Goal: Task Accomplishment & Management: Manage account settings

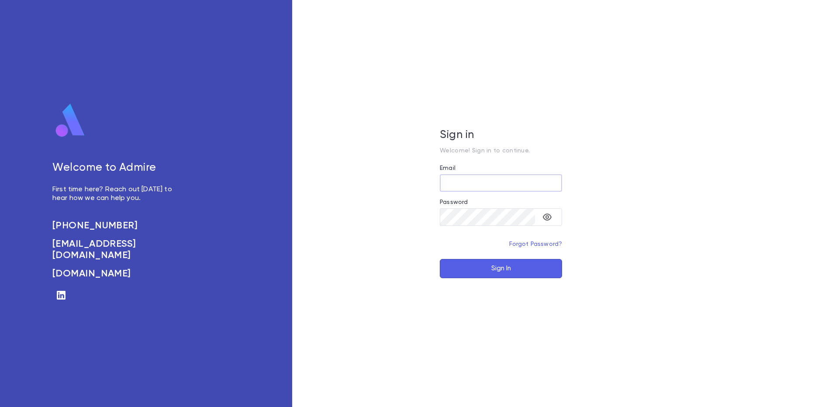
type input "**********"
click at [496, 267] on button "Sign In" at bounding box center [501, 268] width 122 height 19
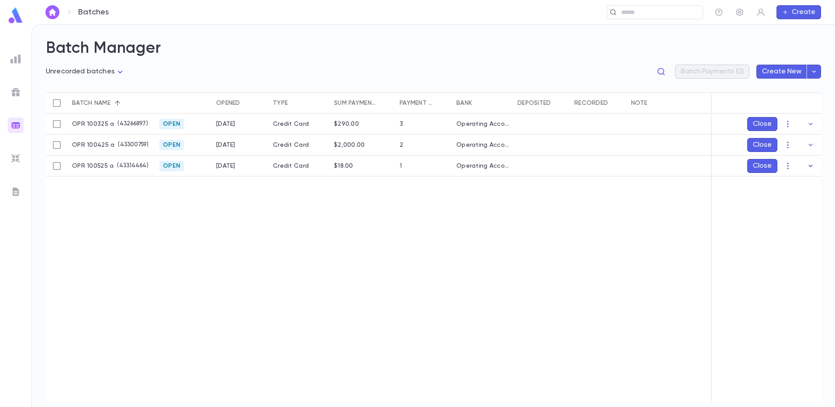
click at [808, 164] on icon "button" at bounding box center [810, 166] width 9 height 9
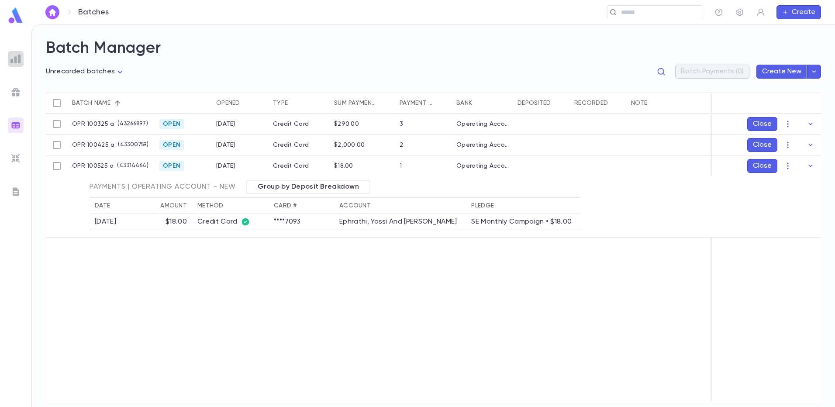
click at [15, 56] on img at bounding box center [15, 59] width 10 height 10
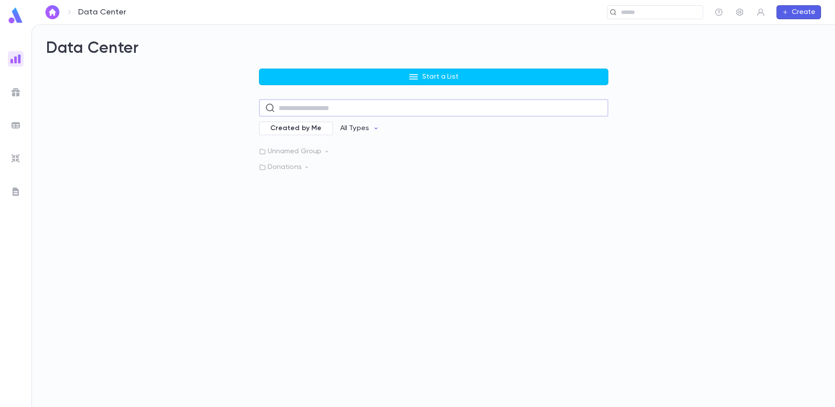
click at [295, 110] on input "text" at bounding box center [440, 108] width 323 height 17
type input "*"
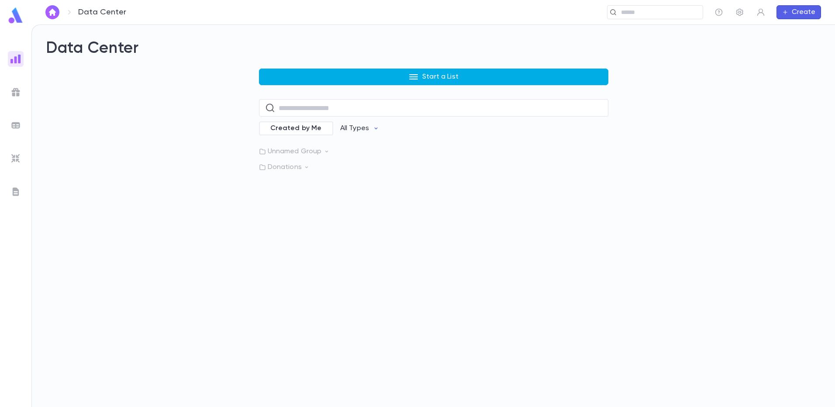
click at [369, 71] on button "Start a List" at bounding box center [433, 77] width 349 height 17
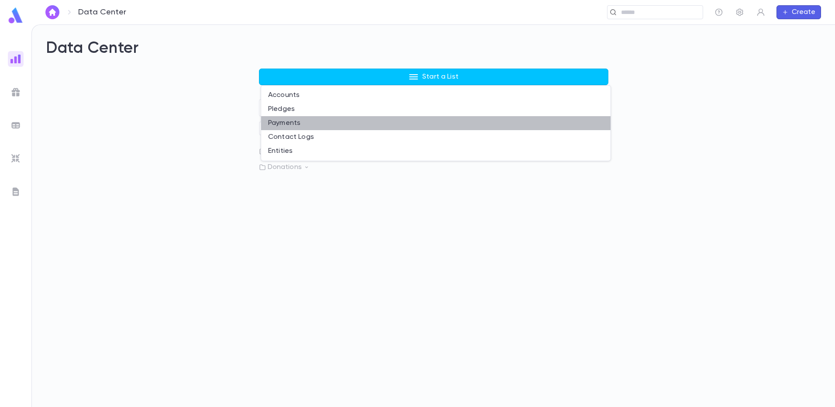
click at [297, 124] on li "Payments" at bounding box center [435, 123] width 349 height 14
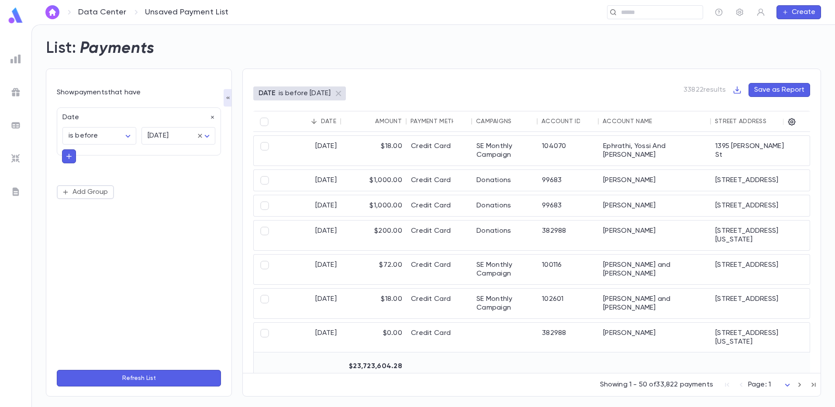
click at [75, 120] on div "Date" at bounding box center [136, 115] width 158 height 14
click at [212, 117] on icon "button" at bounding box center [212, 117] width 3 height 3
click at [83, 121] on button "Add Condition" at bounding box center [91, 120] width 68 height 14
type input "***"
click at [186, 378] on button "Refresh List" at bounding box center [139, 378] width 164 height 17
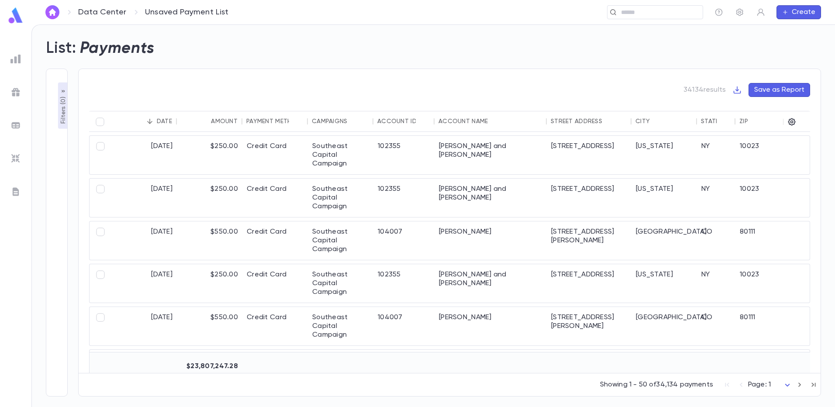
click at [63, 112] on p "Filters ( 0 )" at bounding box center [63, 109] width 9 height 29
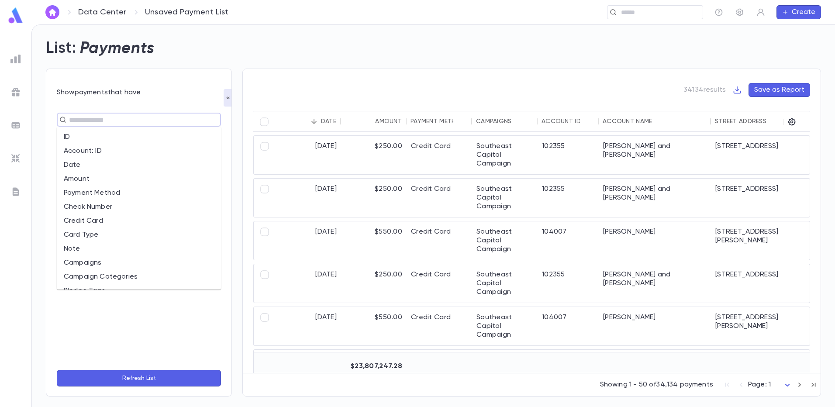
click at [81, 121] on input "text" at bounding box center [135, 119] width 138 height 12
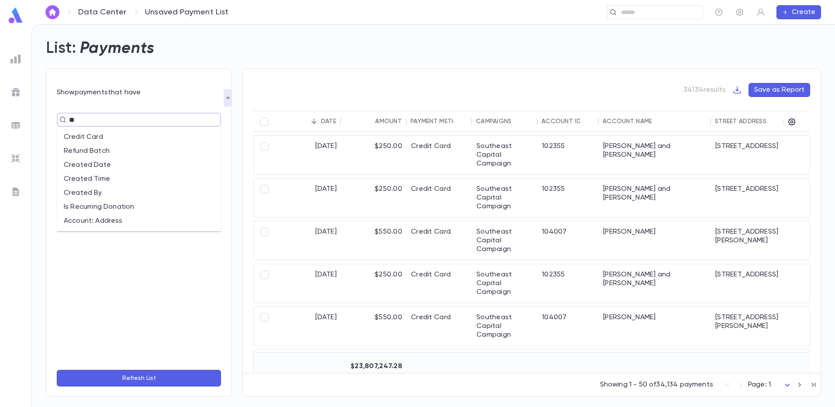
type input "***"
click at [113, 132] on li "Is Recurring Donation" at bounding box center [139, 137] width 164 height 14
click at [145, 378] on button "Refresh List" at bounding box center [139, 378] width 164 height 17
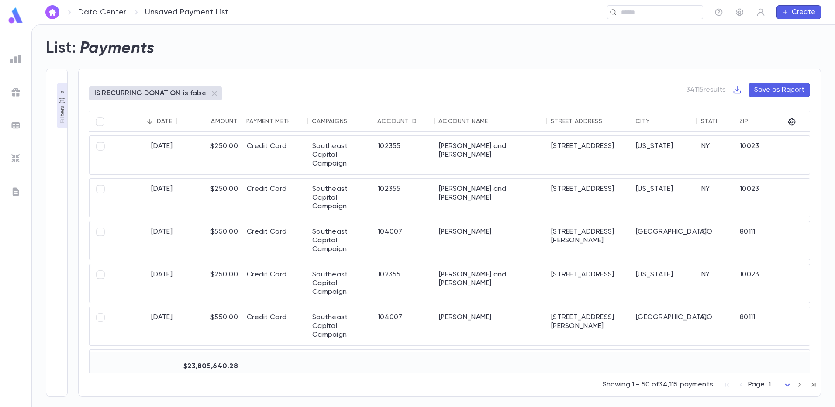
click at [58, 110] on p "Filters ( 1 )" at bounding box center [62, 109] width 9 height 27
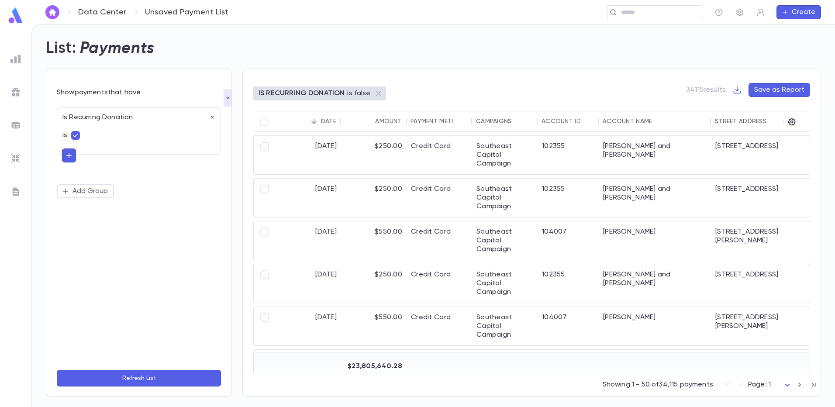
click at [122, 379] on button "Refresh List" at bounding box center [139, 378] width 164 height 17
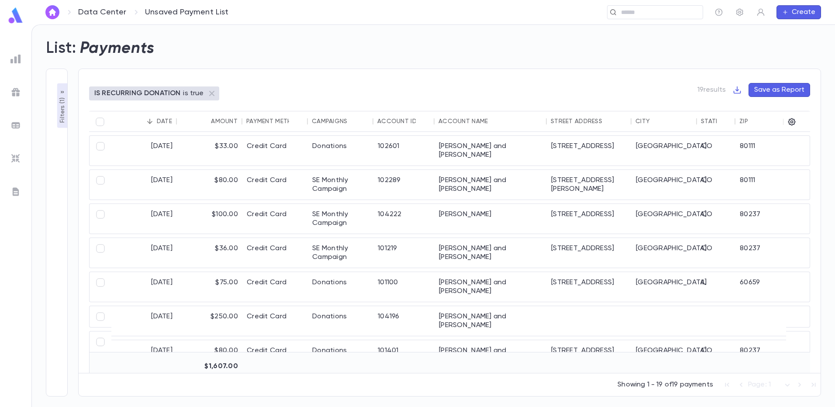
click at [65, 110] on p "Filters ( 1 )" at bounding box center [62, 109] width 9 height 27
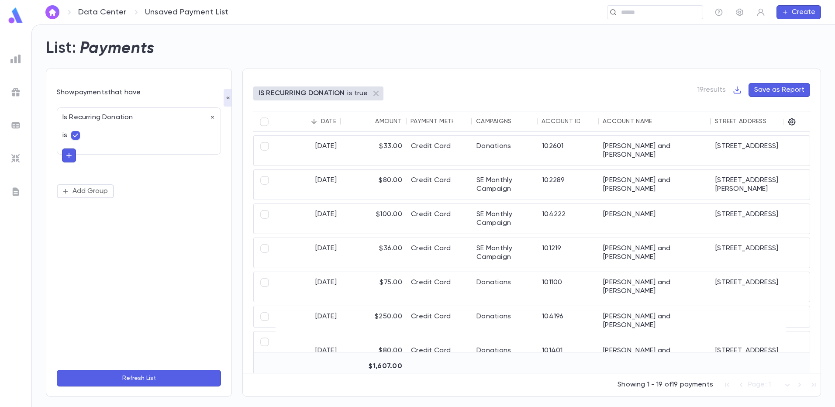
click at [69, 155] on icon "button" at bounding box center [68, 155] width 5 height 5
click at [70, 155] on icon at bounding box center [68, 154] width 6 height 6
type input "****"
click at [57, 370] on button "Refresh List" at bounding box center [139, 378] width 164 height 17
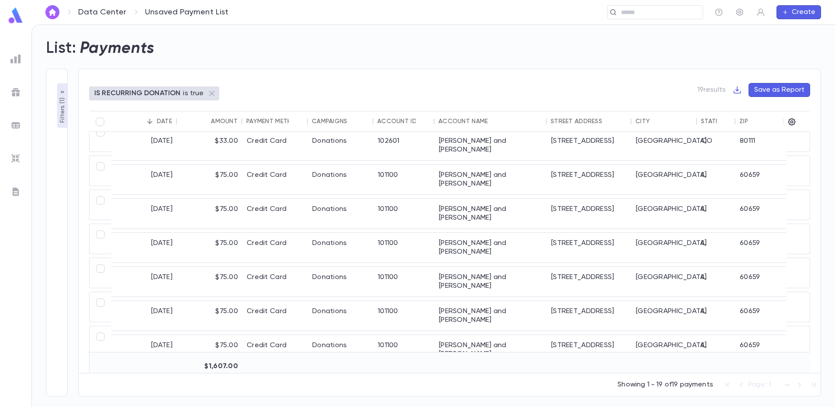
scroll to position [408, 0]
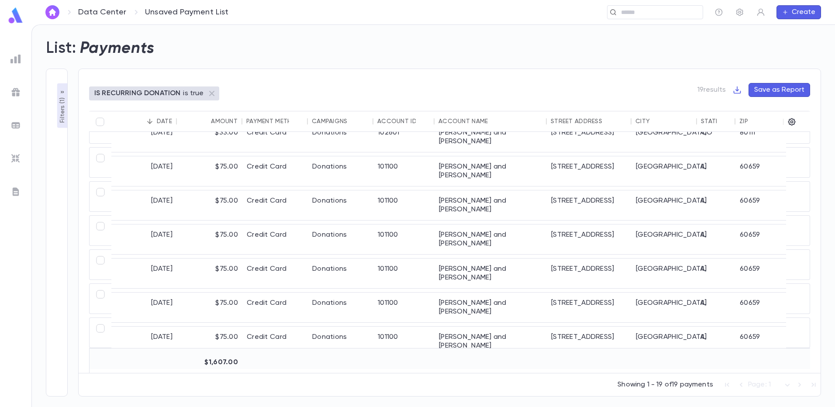
click at [60, 103] on p "Filters ( 1 )" at bounding box center [62, 109] width 9 height 27
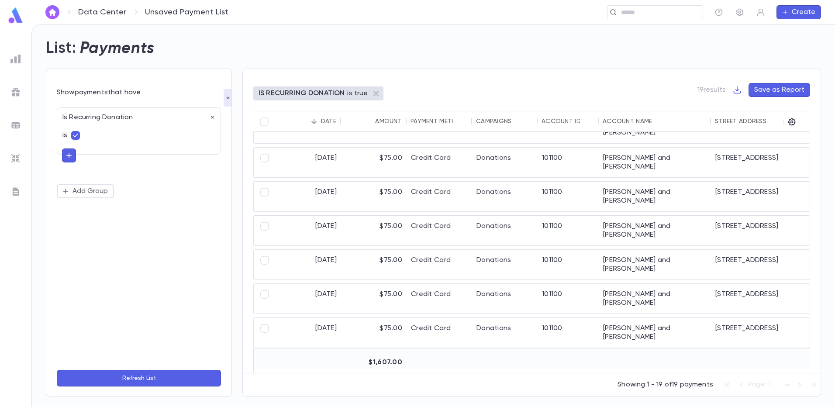
click at [70, 155] on icon "button" at bounding box center [69, 155] width 8 height 9
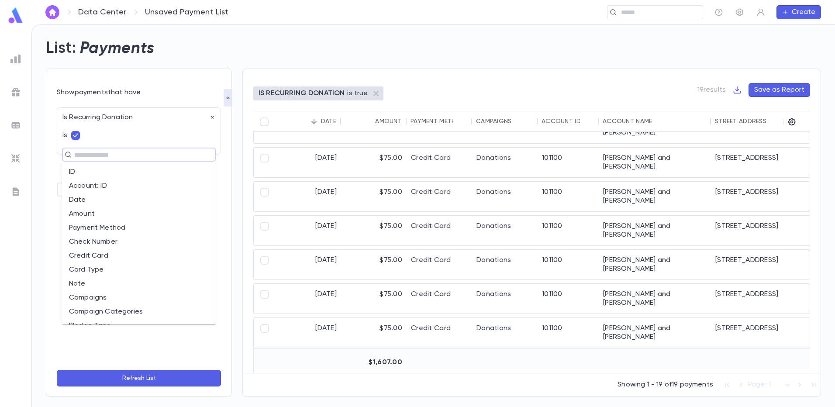
click at [73, 155] on input "text" at bounding box center [135, 154] width 127 height 12
click at [76, 202] on li "Date" at bounding box center [139, 200] width 154 height 14
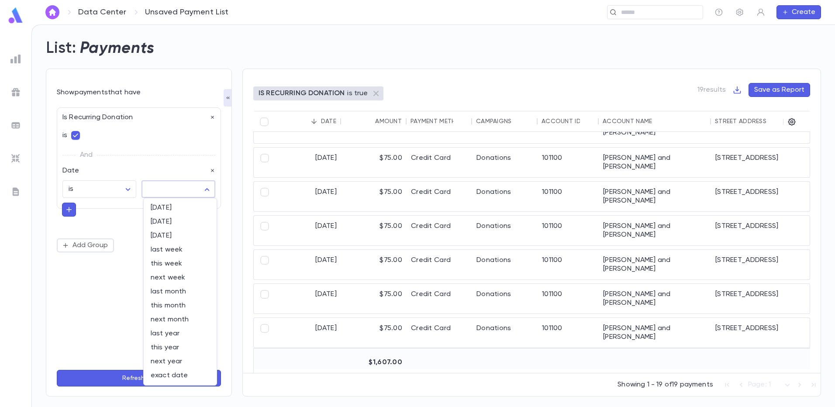
click at [206, 189] on body "Data Center Unsaved Payment List ​ Create List: Payments Show payments that hav…" at bounding box center [417, 215] width 835 height 382
click at [172, 294] on span "last month" at bounding box center [180, 291] width 59 height 9
type input "*********"
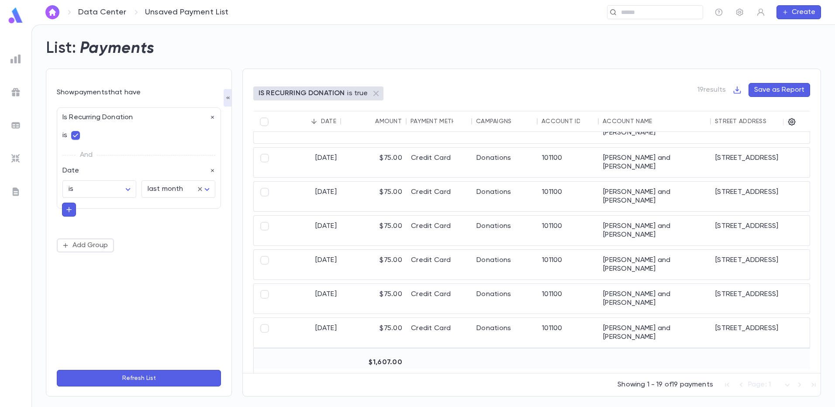
click at [155, 378] on button "Refresh List" at bounding box center [139, 378] width 164 height 17
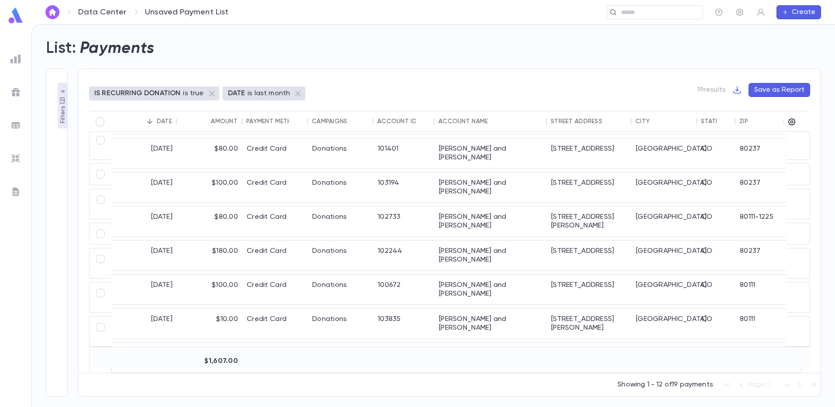
scroll to position [170, 0]
click at [169, 93] on p "IS RECURRING DONATION" at bounding box center [137, 93] width 86 height 9
click at [63, 117] on p "Filters ( 2 )" at bounding box center [62, 109] width 9 height 28
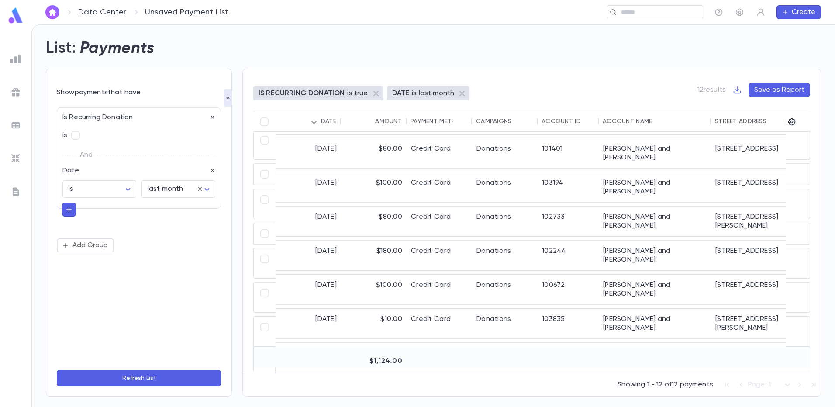
click at [144, 376] on button "Refresh List" at bounding box center [139, 378] width 164 height 17
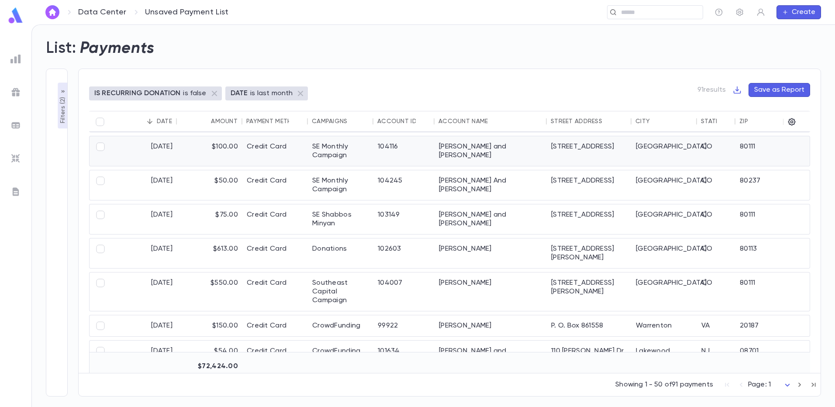
click at [803, 141] on div at bounding box center [798, 151] width 24 height 30
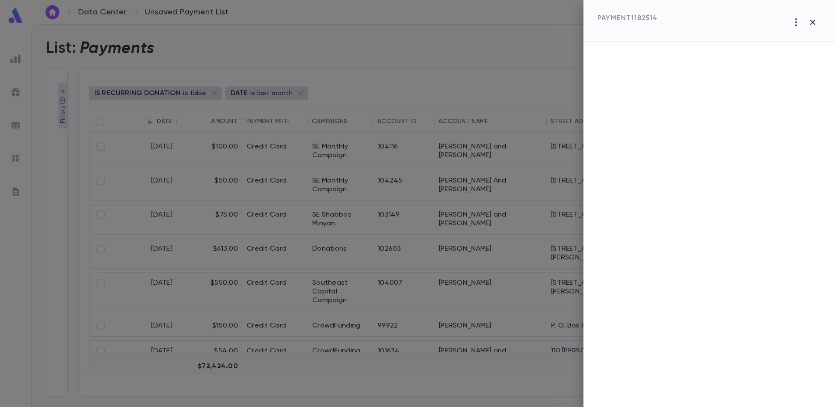
click at [803, 141] on div at bounding box center [708, 223] width 251 height 365
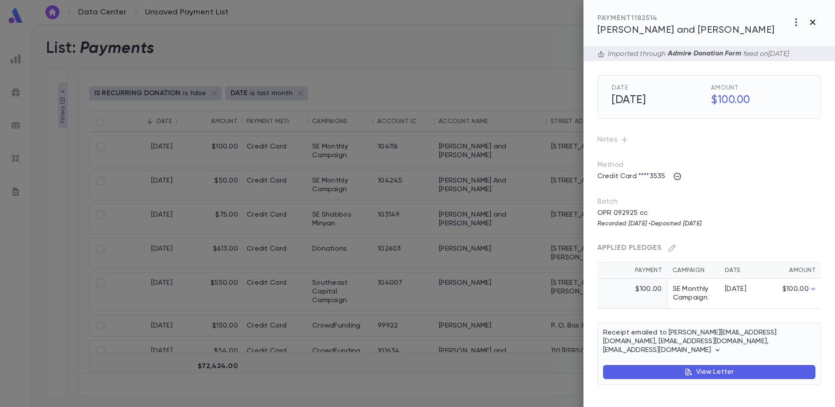
click at [810, 21] on icon "button" at bounding box center [812, 22] width 10 height 10
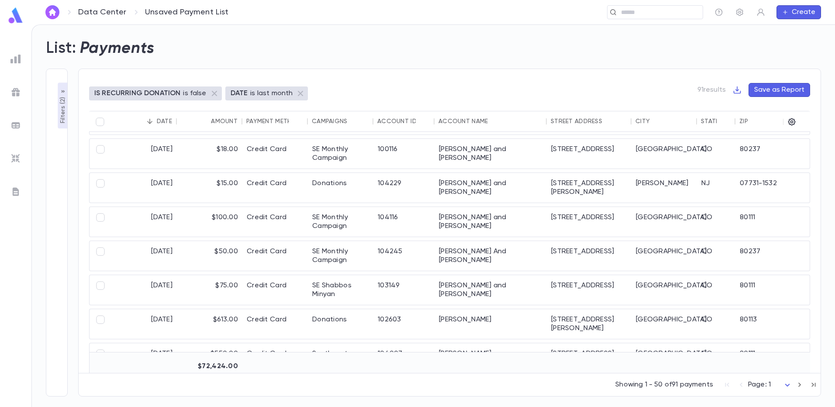
scroll to position [0, 0]
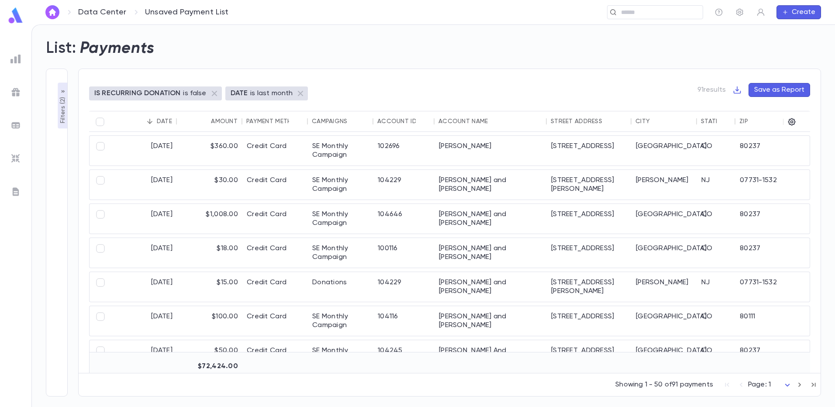
click at [62, 120] on p "Filters ( 2 )" at bounding box center [62, 109] width 9 height 28
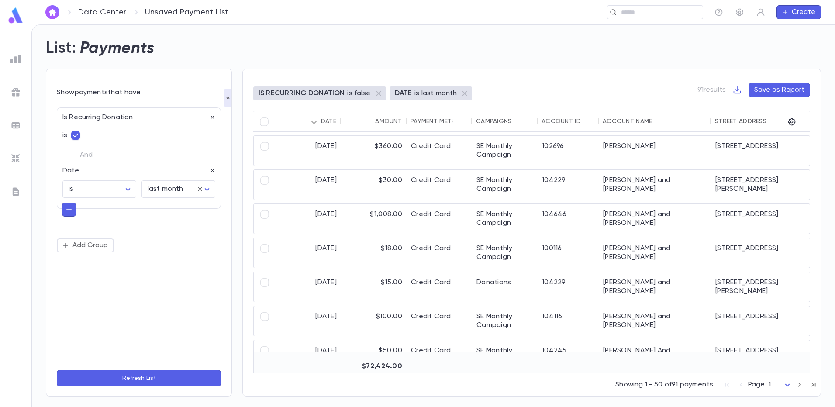
click at [143, 380] on button "Refresh List" at bounding box center [139, 378] width 164 height 17
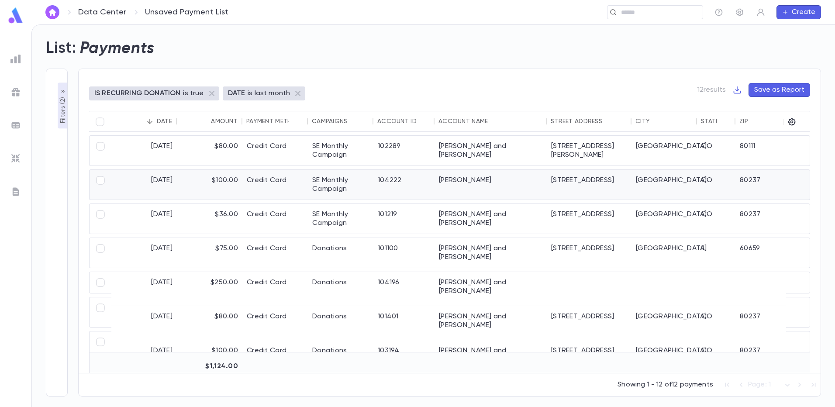
click at [424, 185] on div "104222" at bounding box center [403, 185] width 61 height 30
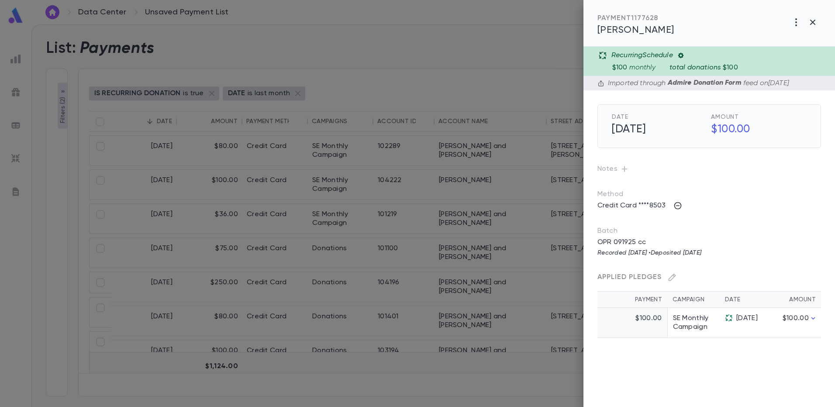
click at [323, 155] on div at bounding box center [417, 203] width 835 height 407
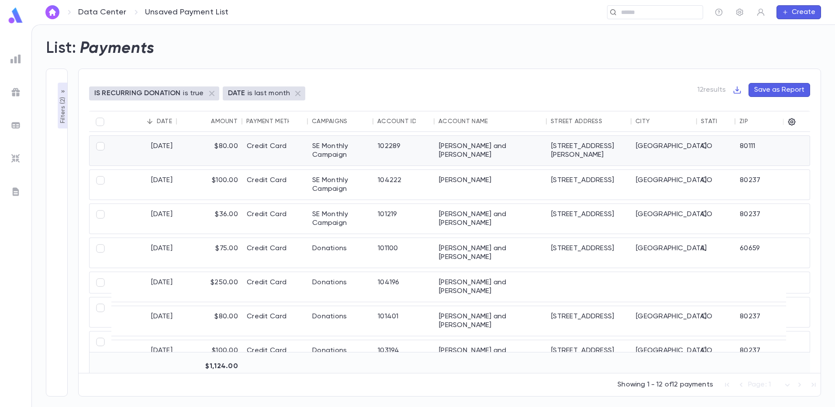
click at [323, 155] on div "SE Monthly Campaign" at bounding box center [340, 151] width 65 height 30
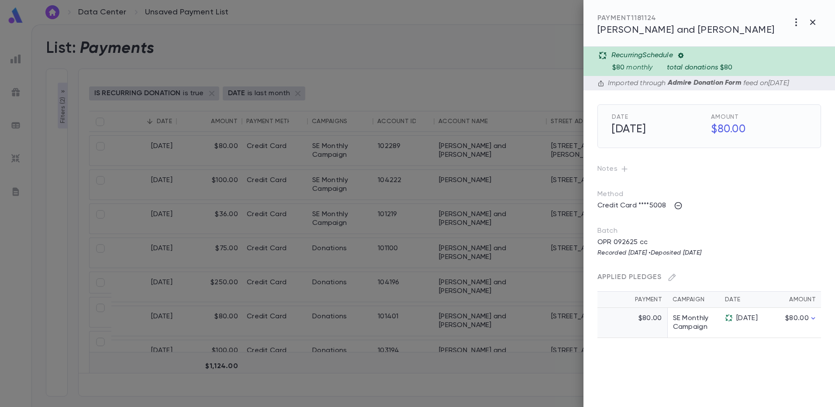
click at [284, 250] on div at bounding box center [417, 203] width 835 height 407
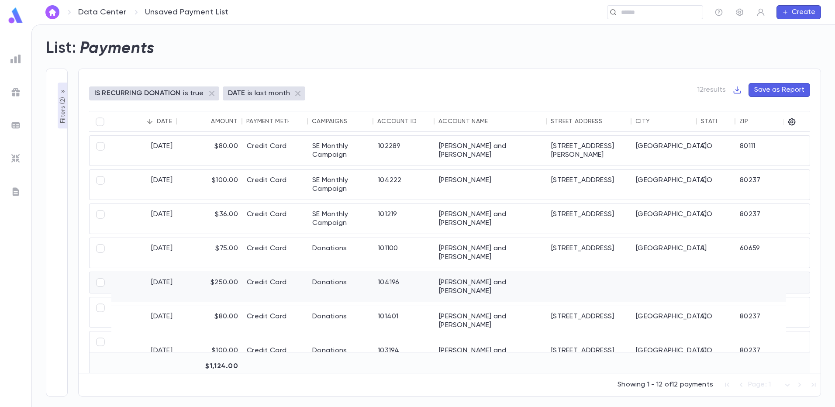
click at [288, 285] on div "Credit Card" at bounding box center [274, 287] width 65 height 30
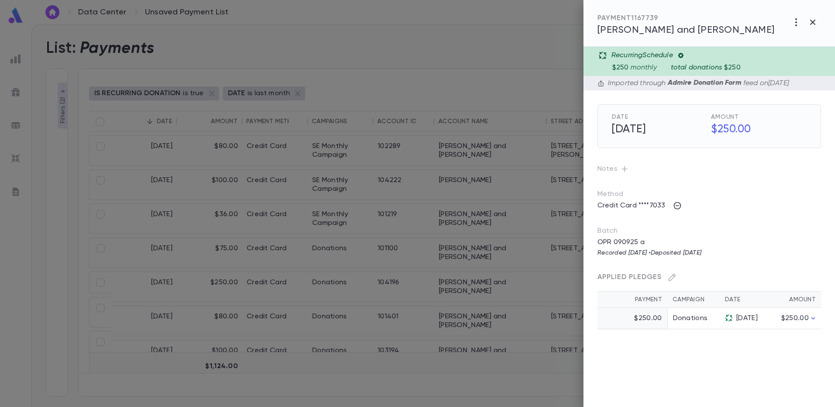
click at [263, 335] on div at bounding box center [417, 203] width 835 height 407
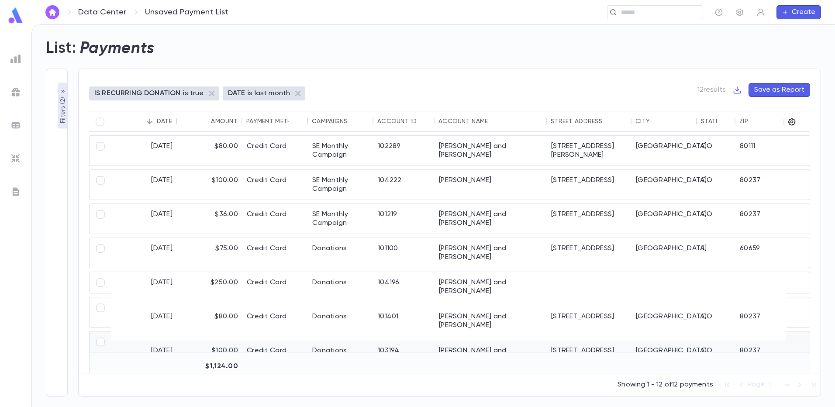
click at [266, 341] on div "Credit Card" at bounding box center [274, 355] width 65 height 30
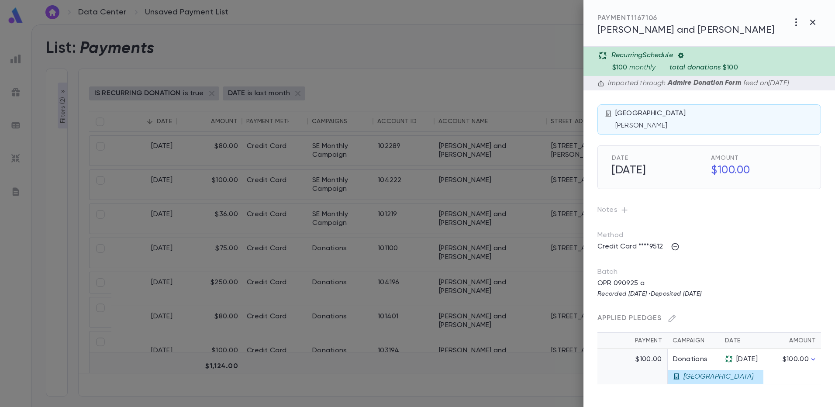
click at [365, 55] on div at bounding box center [417, 203] width 835 height 407
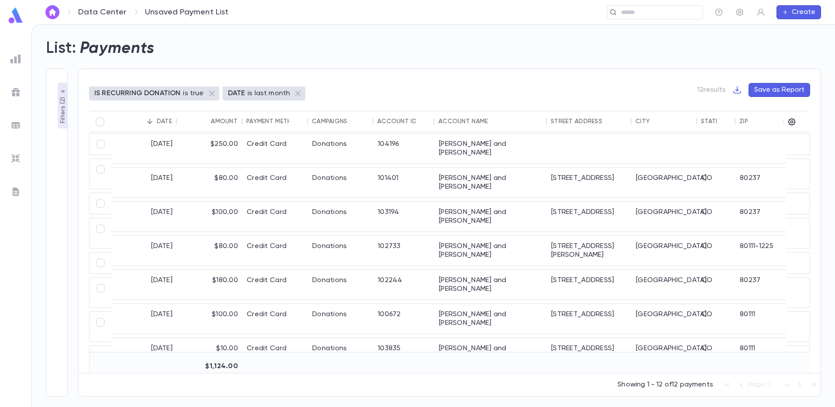
scroll to position [170, 0]
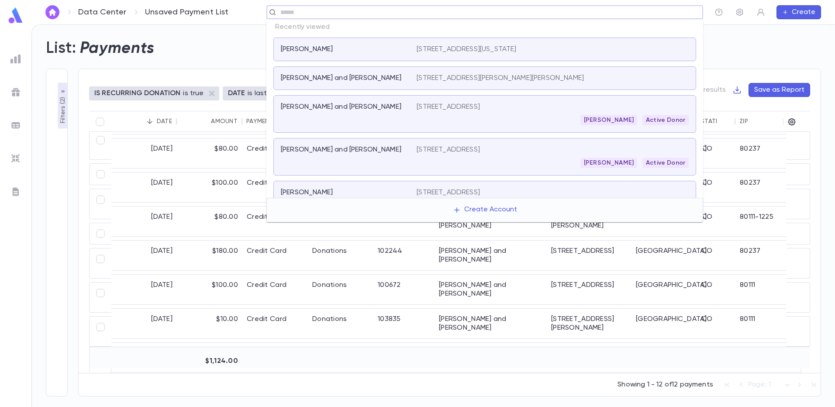
click at [628, 14] on input "text" at bounding box center [488, 12] width 421 height 8
type input "*"
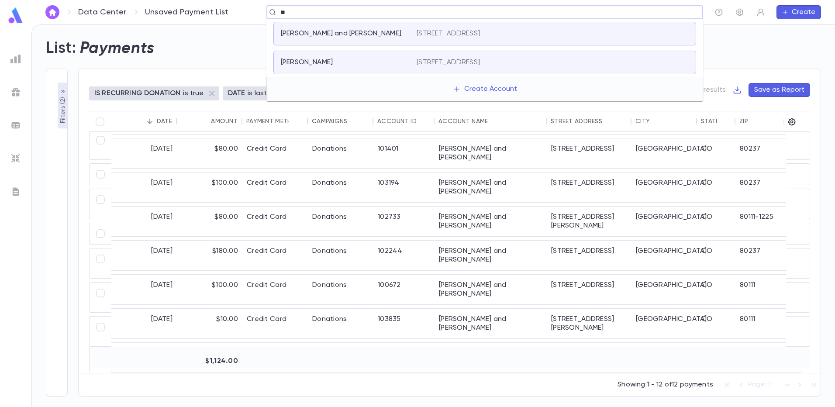
type input "*"
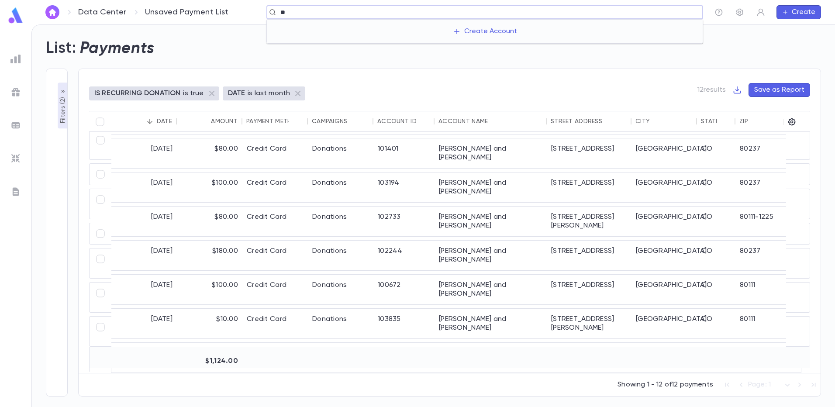
type input "*"
type input "******"
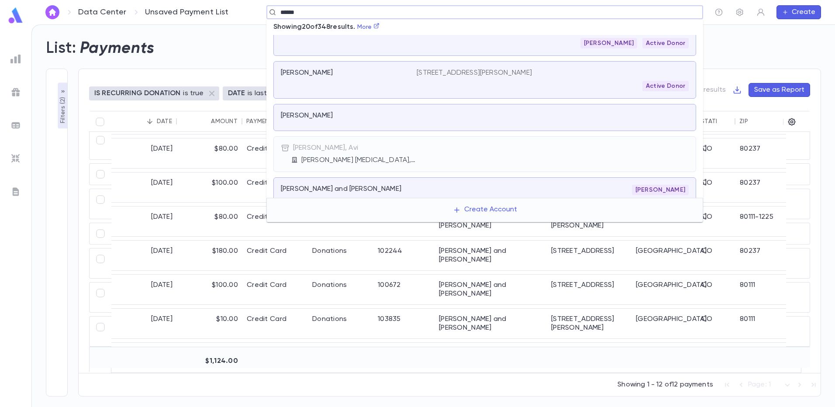
scroll to position [340, 0]
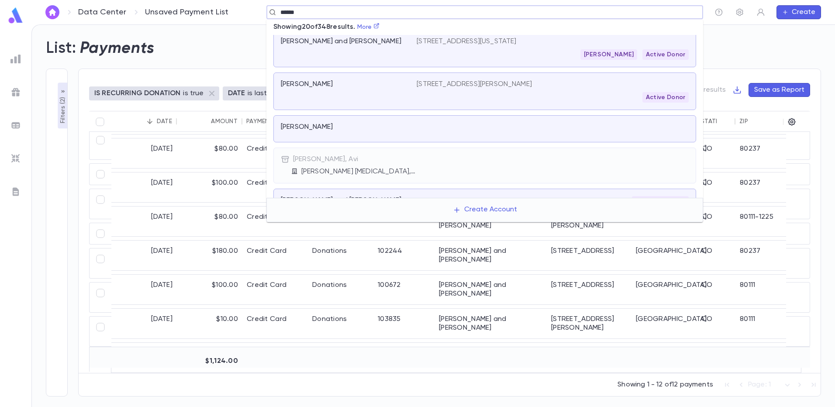
click at [433, 58] on div "Moshe Heyman Active Donor" at bounding box center [552, 54] width 272 height 10
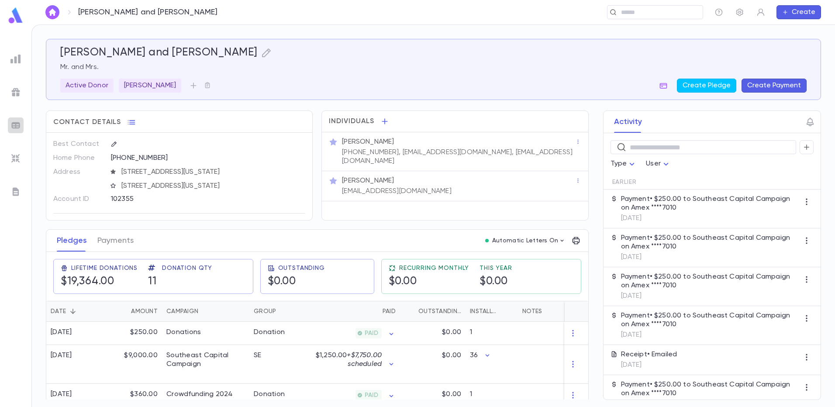
click at [14, 126] on img at bounding box center [15, 125] width 10 height 10
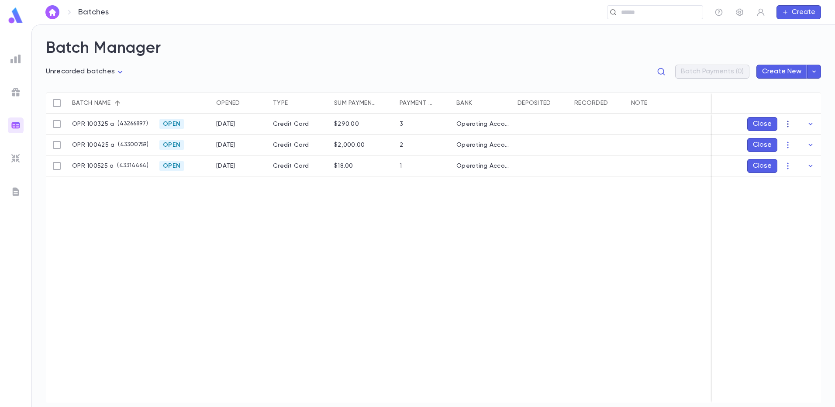
click at [787, 125] on icon "button" at bounding box center [787, 124] width 9 height 9
click at [775, 157] on li "Edit" at bounding box center [796, 155] width 66 height 14
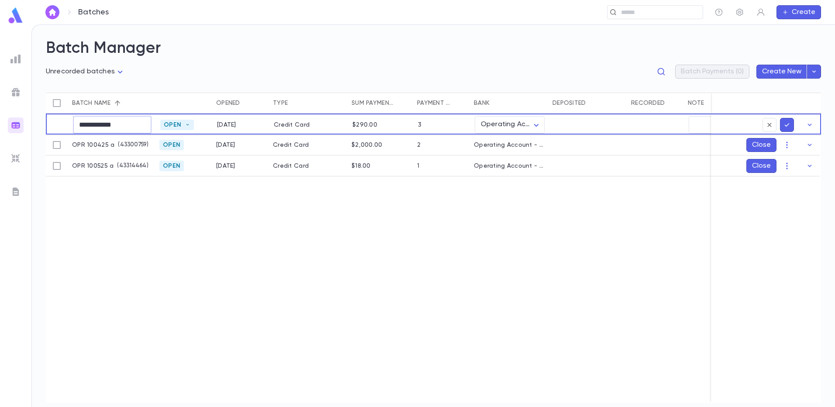
click at [125, 124] on input "**********" at bounding box center [112, 124] width 79 height 17
type input "**********"
click at [781, 126] on button "submit" at bounding box center [787, 125] width 14 height 14
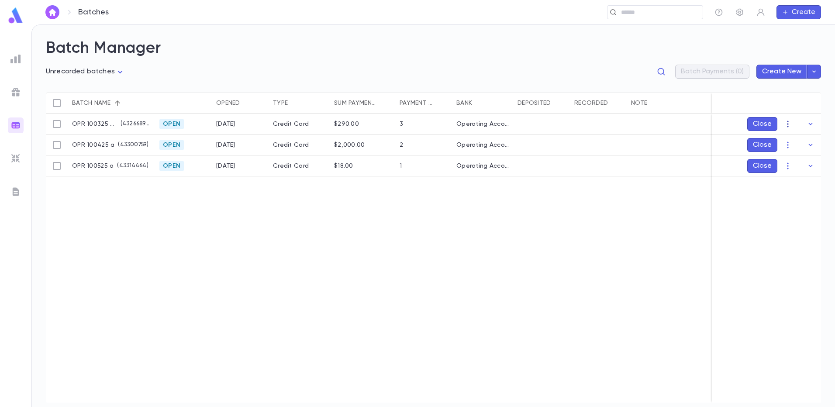
click at [785, 121] on icon "button" at bounding box center [787, 124] width 9 height 9
click at [783, 138] on li "Mark Deposited" at bounding box center [796, 141] width 66 height 14
click at [792, 176] on icon "Choose date, selected date is Oct 5, 2025" at bounding box center [793, 175] width 10 height 10
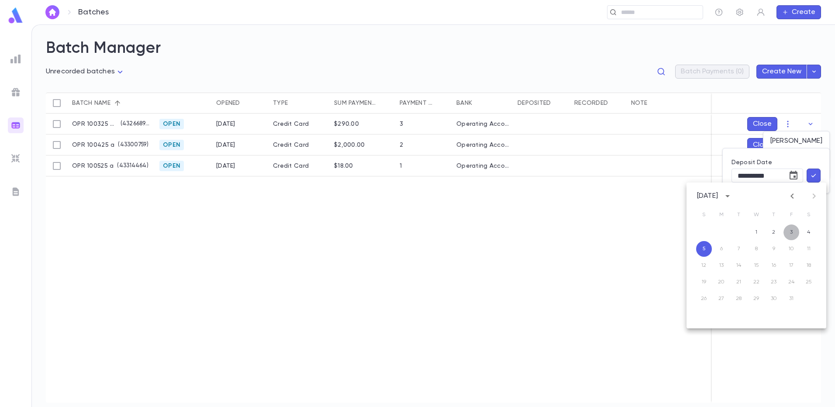
click at [790, 233] on button "3" at bounding box center [791, 232] width 16 height 16
type input "**********"
click at [811, 175] on icon "button" at bounding box center [813, 175] width 5 height 3
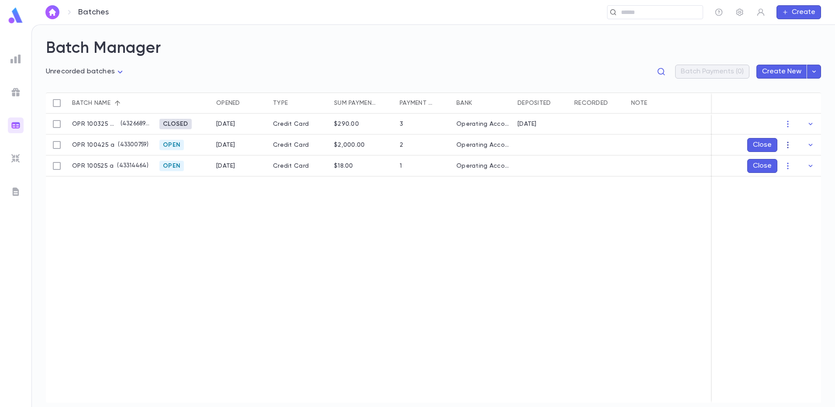
click at [788, 146] on icon "button" at bounding box center [787, 145] width 9 height 9
click at [775, 175] on li "Edit" at bounding box center [796, 176] width 66 height 14
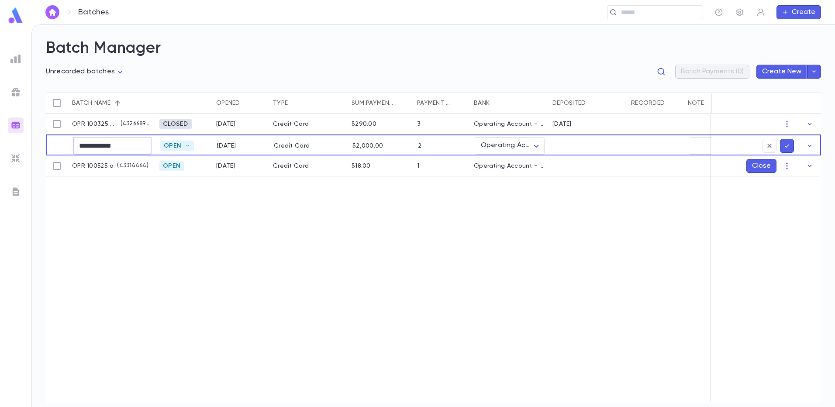
click at [124, 146] on input "**********" at bounding box center [112, 145] width 79 height 17
type input "**********"
click at [784, 144] on icon "submit" at bounding box center [787, 145] width 8 height 9
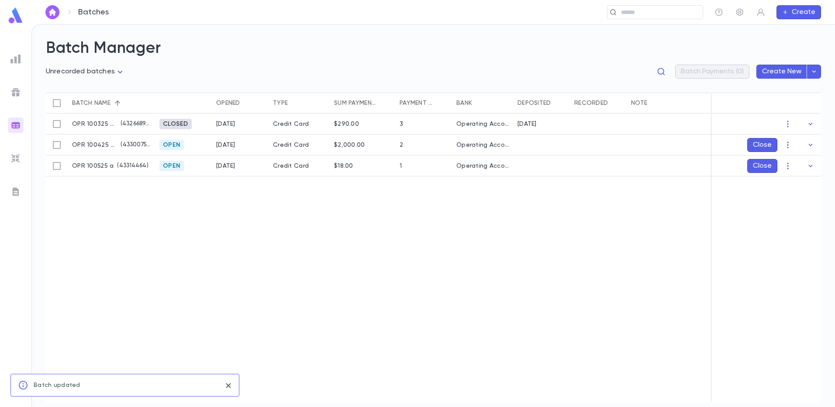
click at [784, 144] on icon "button" at bounding box center [787, 145] width 9 height 9
click at [781, 162] on li "Mark Deposited" at bounding box center [796, 162] width 66 height 14
click at [790, 198] on icon "Choose date, selected date is Oct 5, 2025" at bounding box center [793, 196] width 8 height 9
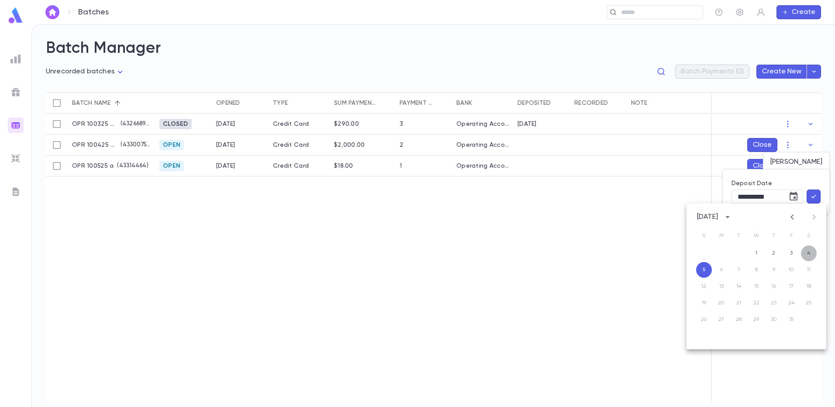
click at [808, 253] on button "4" at bounding box center [809, 253] width 16 height 16
type input "**********"
click at [811, 198] on icon "button" at bounding box center [813, 196] width 8 height 9
